Goal: Find specific page/section: Find specific page/section

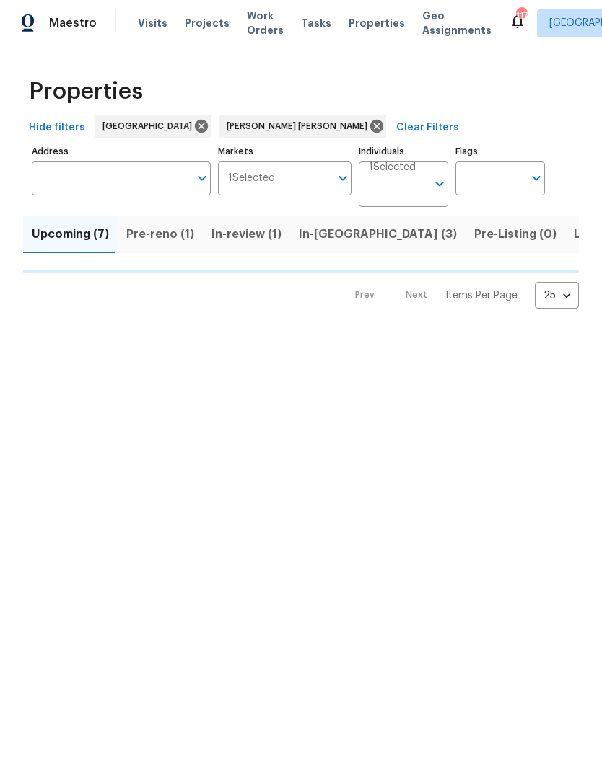
click at [163, 244] on span "Pre-reno (1)" at bounding box center [160, 234] width 68 height 20
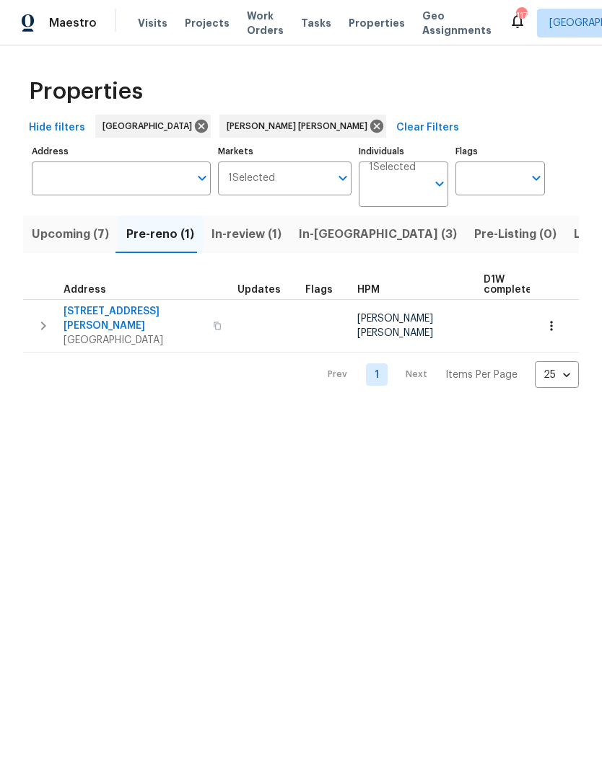
click at [550, 327] on button "button" at bounding box center [551, 326] width 32 height 32
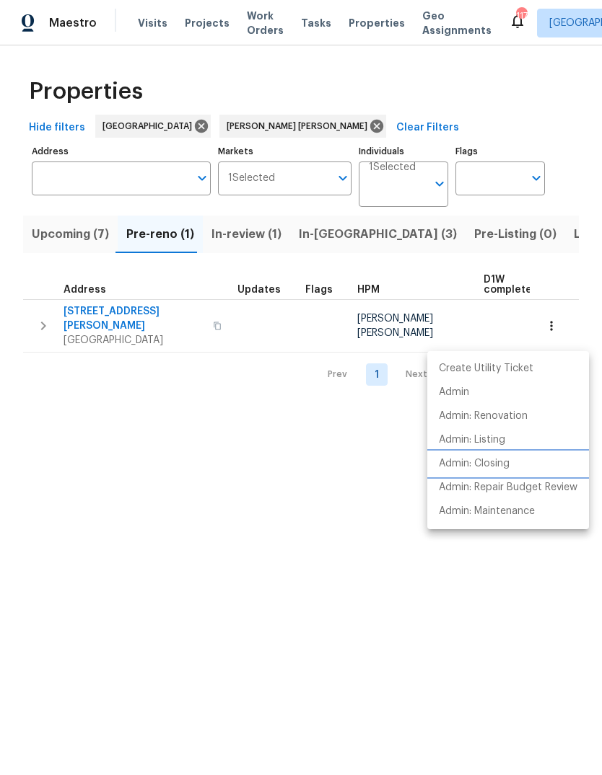
click at [511, 459] on li "Admin: Closing" at bounding box center [508, 464] width 162 height 24
click at [107, 322] on div at bounding box center [301, 387] width 602 height 775
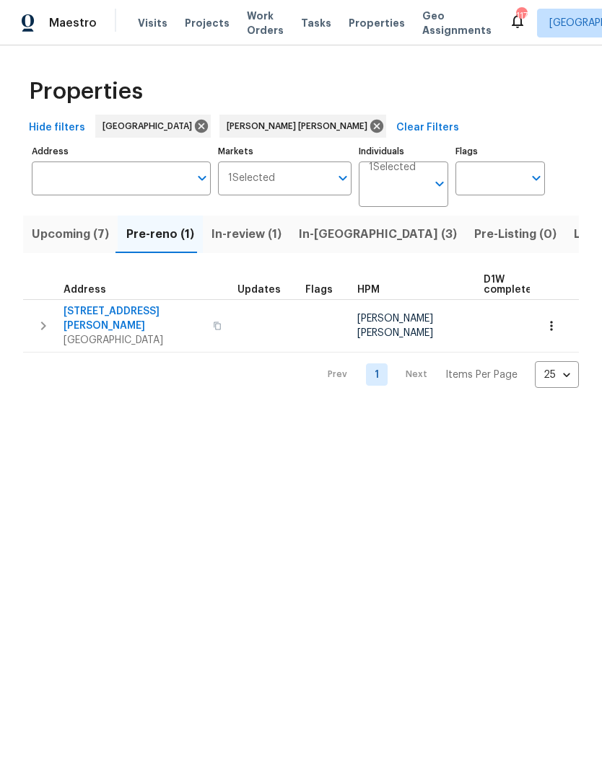
click at [114, 328] on span "2811 Carnes Rd" at bounding box center [133, 318] width 141 height 29
